Goal: Entertainment & Leisure: Consume media (video, audio)

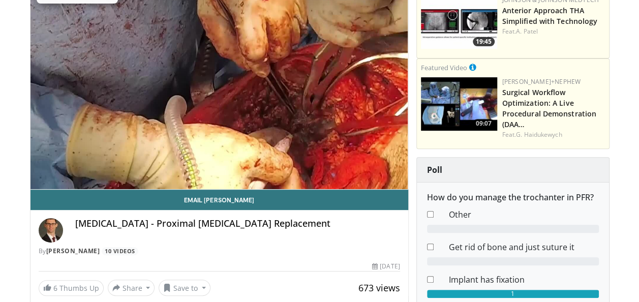
scroll to position [51, 0]
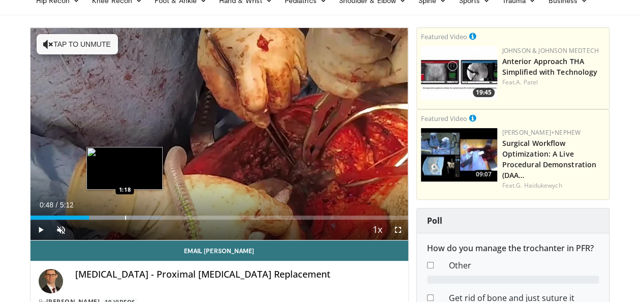
click at [125, 216] on div "Progress Bar" at bounding box center [125, 218] width 1 height 4
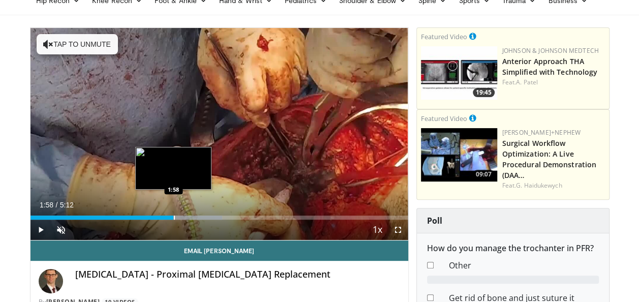
click at [174, 216] on div "Progress Bar" at bounding box center [174, 218] width 1 height 4
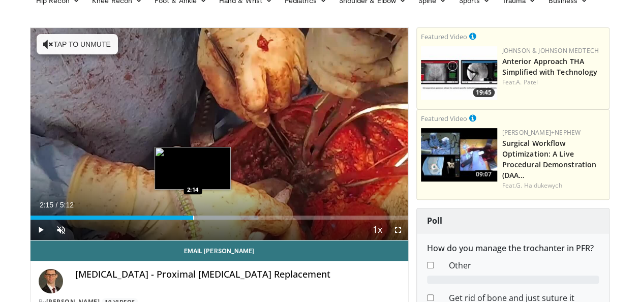
click at [193, 218] on div "Progress Bar" at bounding box center [193, 218] width 1 height 4
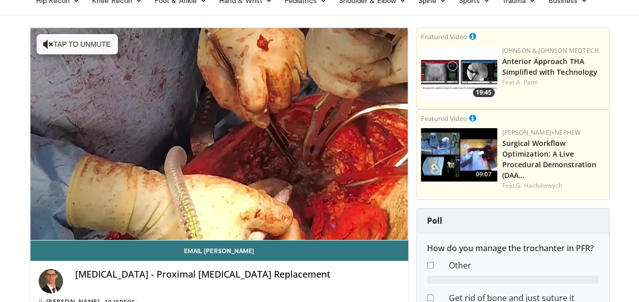
click at [224, 217] on div "10 seconds Tap to unmute" at bounding box center [220, 134] width 378 height 212
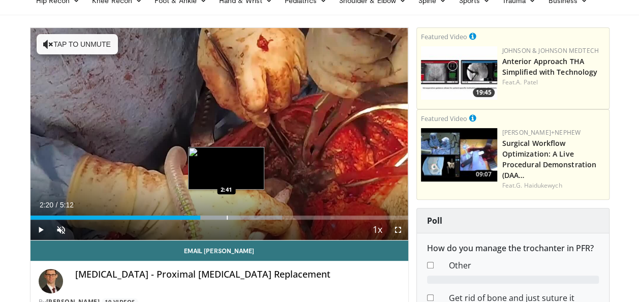
click at [227, 216] on div "Progress Bar" at bounding box center [227, 218] width 1 height 4
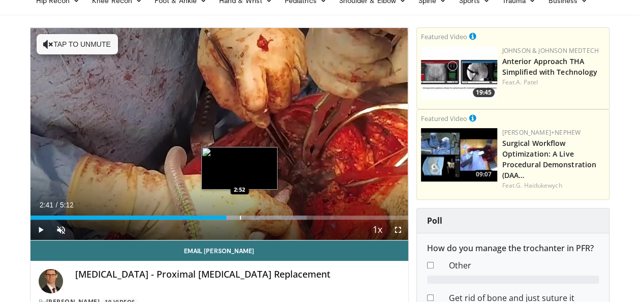
click at [240, 217] on div "Progress Bar" at bounding box center [240, 218] width 1 height 4
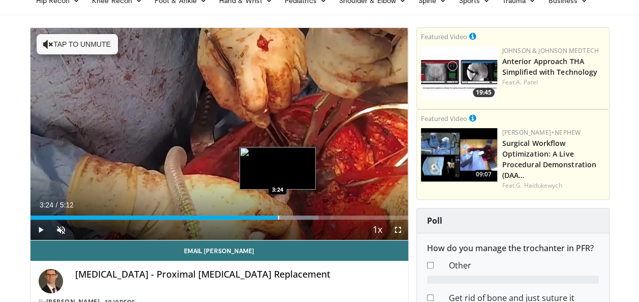
click at [278, 216] on div "Progress Bar" at bounding box center [278, 218] width 1 height 4
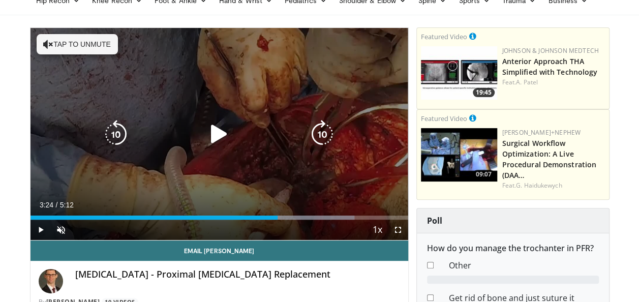
click at [220, 135] on icon "Video Player" at bounding box center [219, 134] width 28 height 28
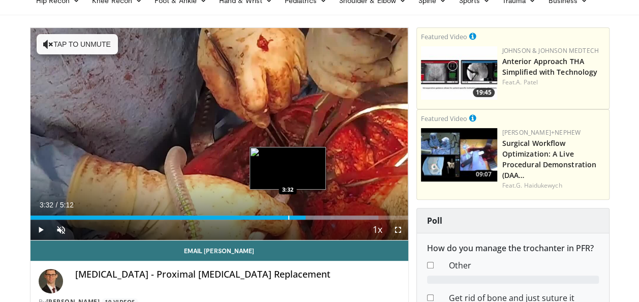
click at [288, 217] on div "Progress Bar" at bounding box center [288, 218] width 1 height 4
click at [283, 218] on div "Progress Bar" at bounding box center [283, 218] width 1 height 4
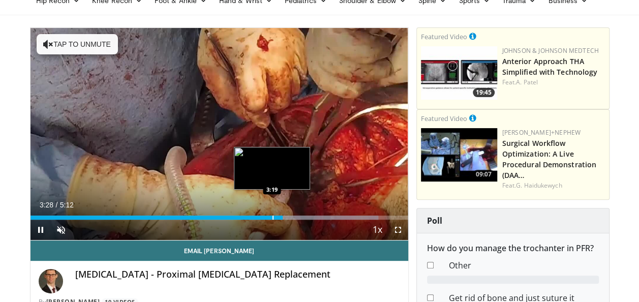
click at [273, 217] on div "Progress Bar" at bounding box center [273, 218] width 1 height 4
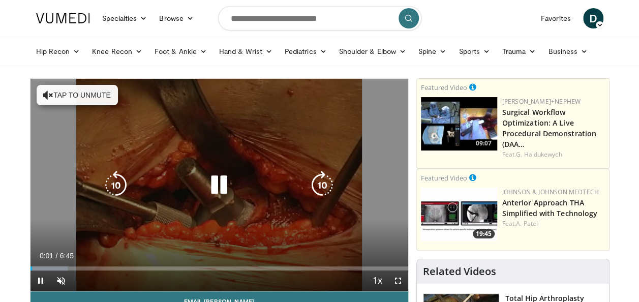
scroll to position [51, 0]
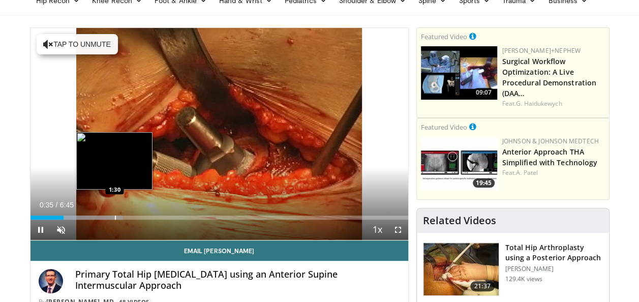
click at [114, 214] on div "Loaded : 24.60% 0:36 1:30" at bounding box center [220, 215] width 378 height 10
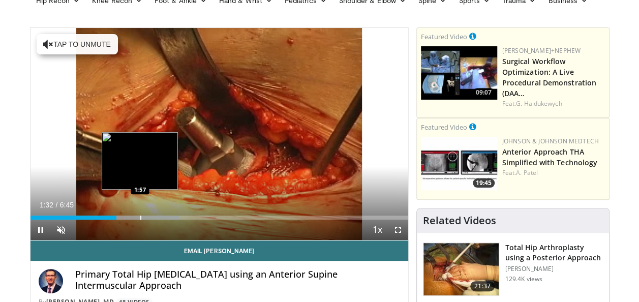
click at [140, 216] on div "Progress Bar" at bounding box center [140, 218] width 1 height 4
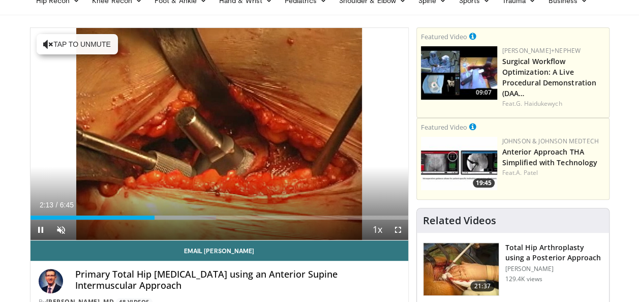
click at [163, 220] on div "Current Time 2:13 / Duration 6:45 Pause Skip Backward Skip Forward Unmute Loade…" at bounding box center [220, 230] width 378 height 20
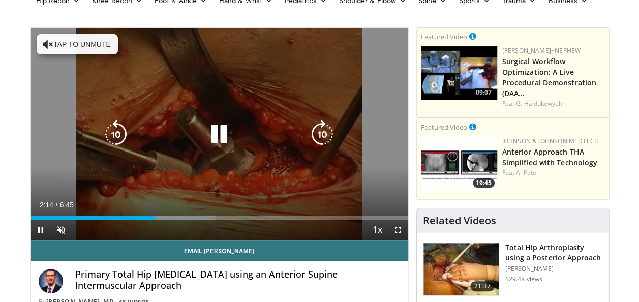
click at [165, 219] on div "Progress Bar" at bounding box center [171, 218] width 92 height 4
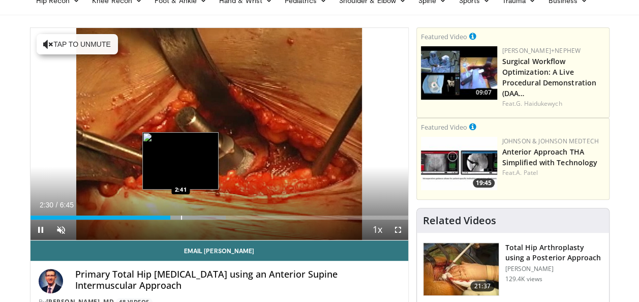
click at [181, 216] on div "Progress Bar" at bounding box center [181, 218] width 1 height 4
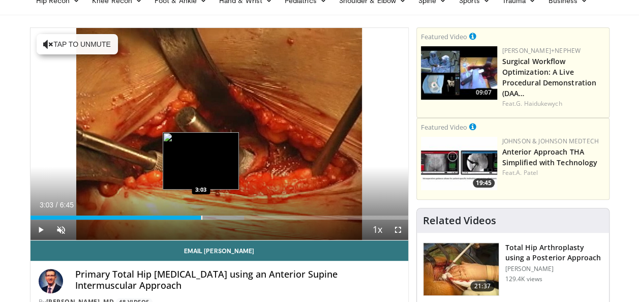
click at [201, 218] on div "Progress Bar" at bounding box center [201, 218] width 1 height 4
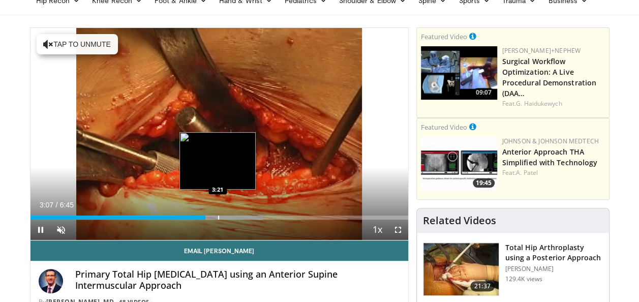
click at [218, 216] on div "Progress Bar" at bounding box center [218, 218] width 1 height 4
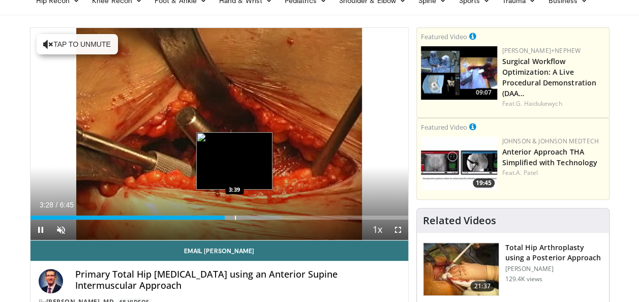
click at [235, 217] on div "Progress Bar" at bounding box center [235, 218] width 1 height 4
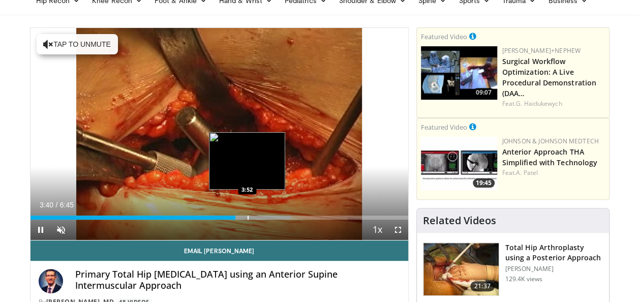
click at [248, 217] on div "Progress Bar" at bounding box center [248, 218] width 1 height 4
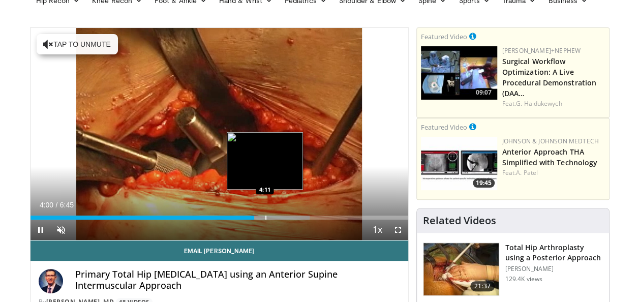
click at [265, 219] on div "Progress Bar" at bounding box center [265, 218] width 1 height 4
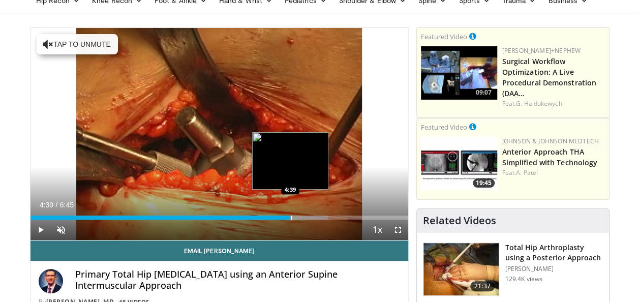
click at [291, 217] on div "Progress Bar" at bounding box center [291, 218] width 1 height 4
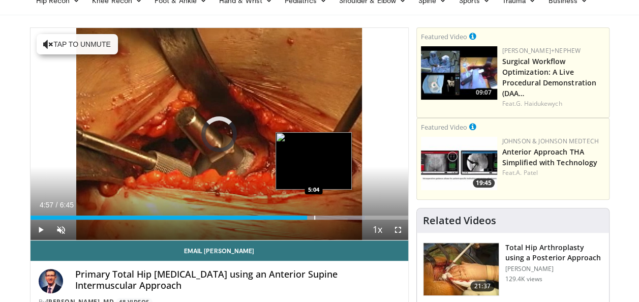
click at [314, 213] on div "Loaded : 88.60% 4:57 5:04" at bounding box center [220, 215] width 378 height 10
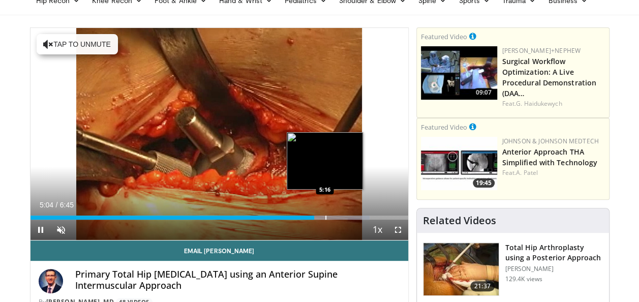
click at [325, 215] on div "Loaded : 89.90% 5:04 5:16" at bounding box center [220, 215] width 378 height 10
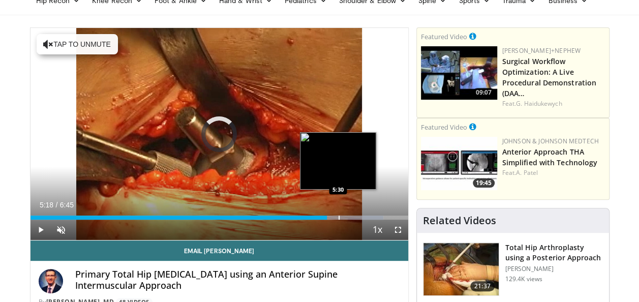
click at [338, 213] on div "Loaded : 93.53% 5:18 5:30" at bounding box center [220, 215] width 378 height 10
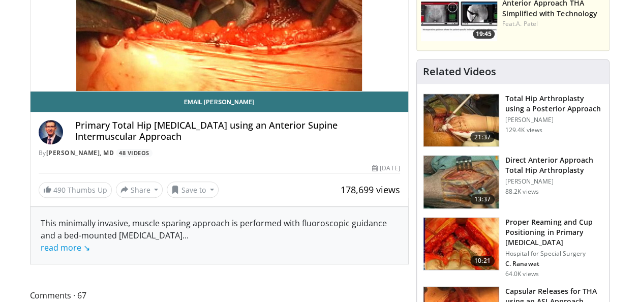
scroll to position [203, 0]
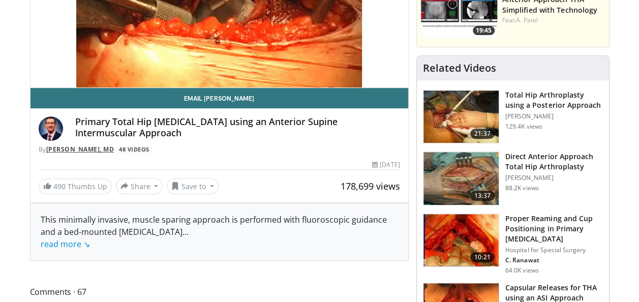
click at [94, 148] on link "[PERSON_NAME], MD" at bounding box center [80, 149] width 68 height 9
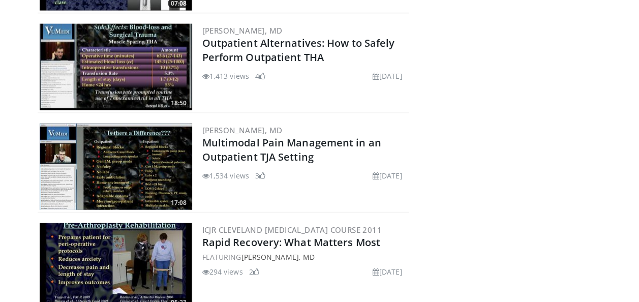
scroll to position [3000, 0]
